Goal: Task Accomplishment & Management: Complete application form

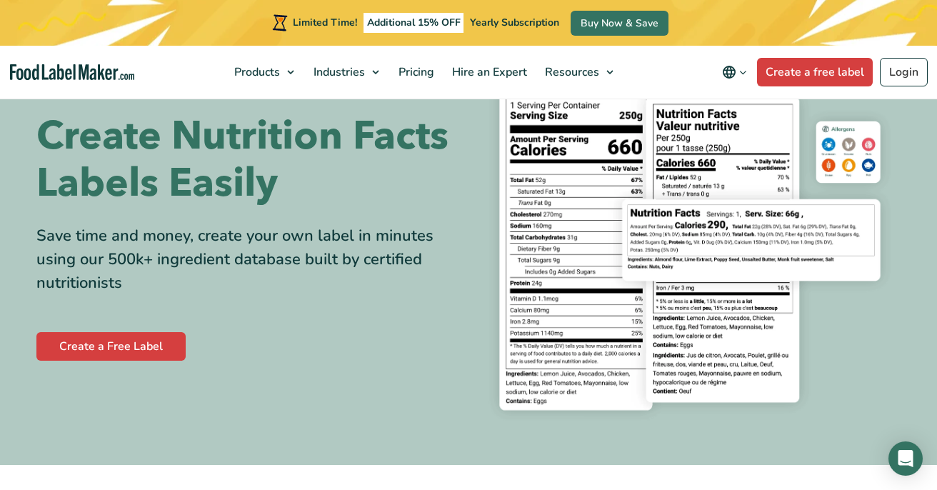
scroll to position [93, 0]
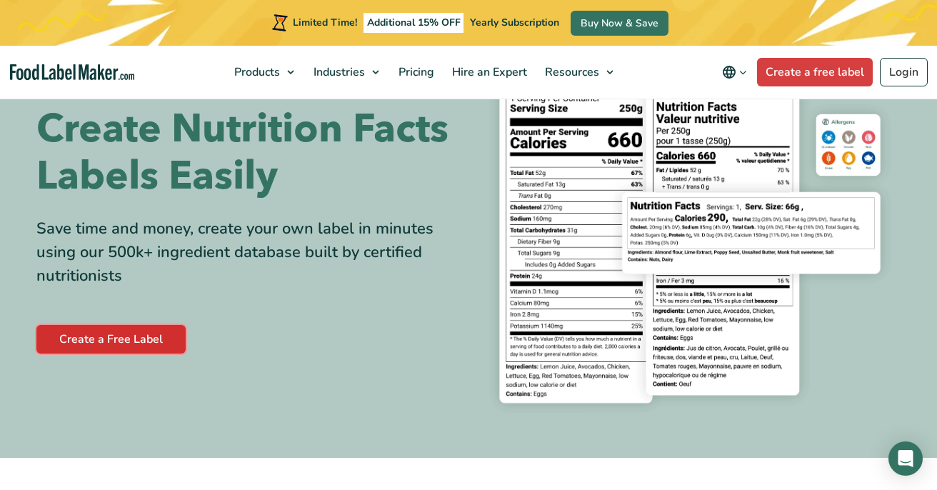
click at [129, 343] on link "Create a Free Label" at bounding box center [110, 339] width 149 height 29
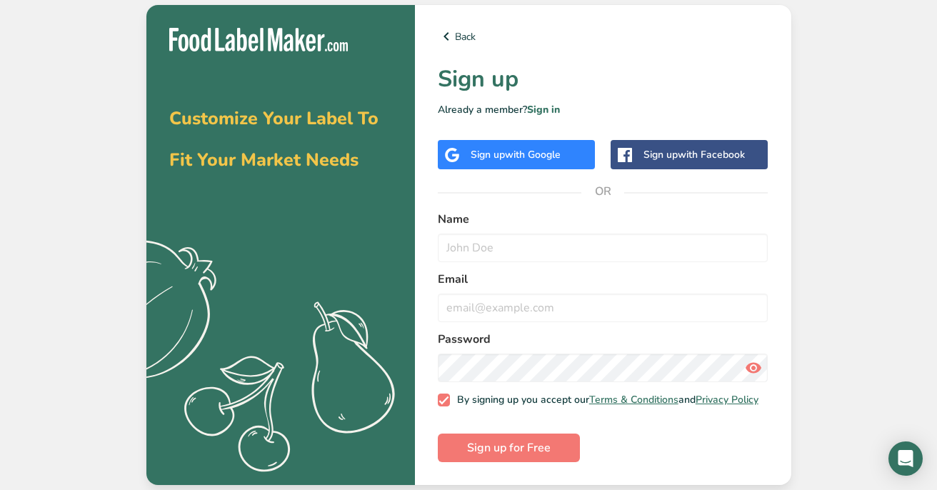
click at [516, 148] on span "with Google" at bounding box center [533, 155] width 56 height 14
click at [43, 88] on div "Customize Your Label To Fit Your Market Needs .a{fill:#f5f3ed;} Back Sign up Al…" at bounding box center [468, 245] width 937 height 490
